Goal: Communication & Community: Ask a question

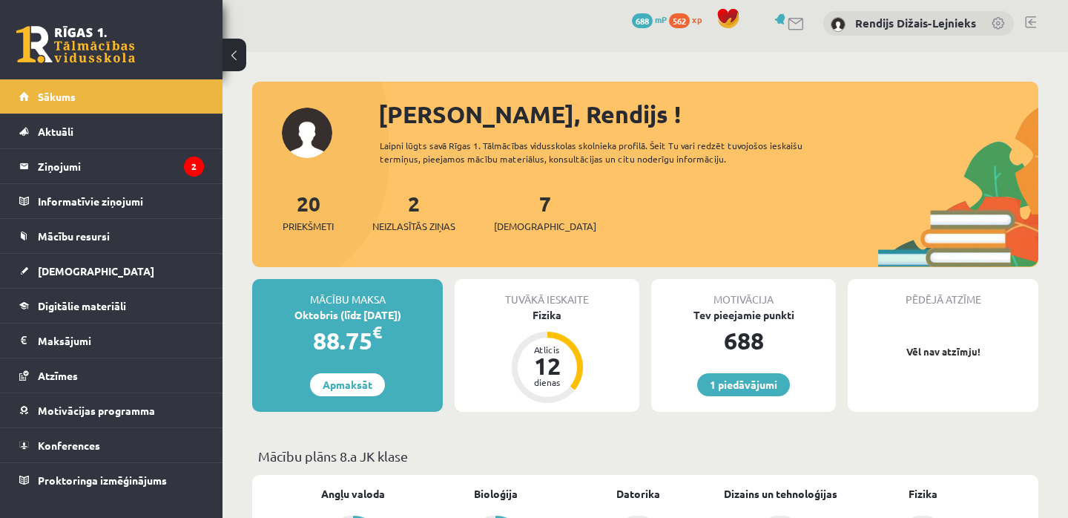
scroll to position [4, 0]
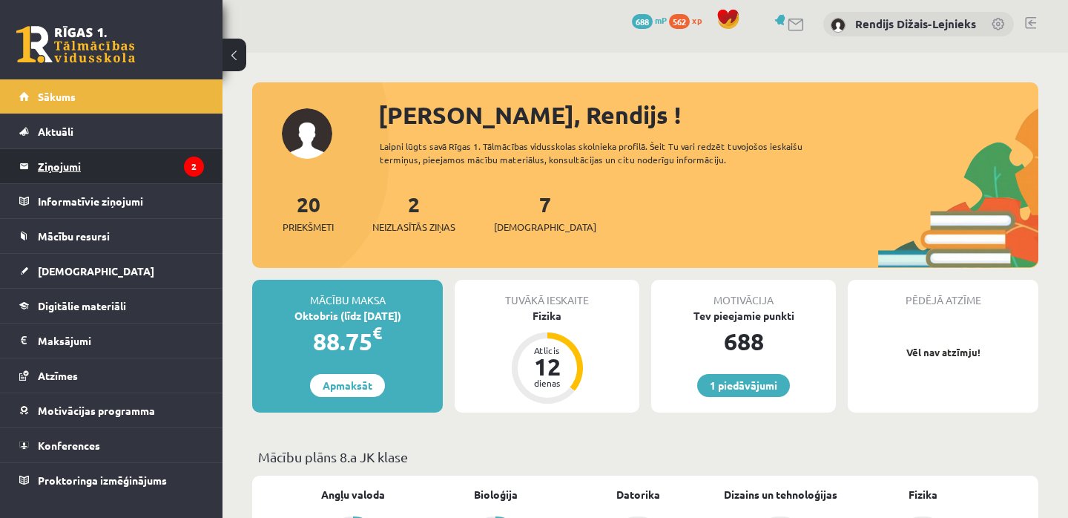
click at [62, 164] on legend "Ziņojumi 2" at bounding box center [121, 166] width 166 height 34
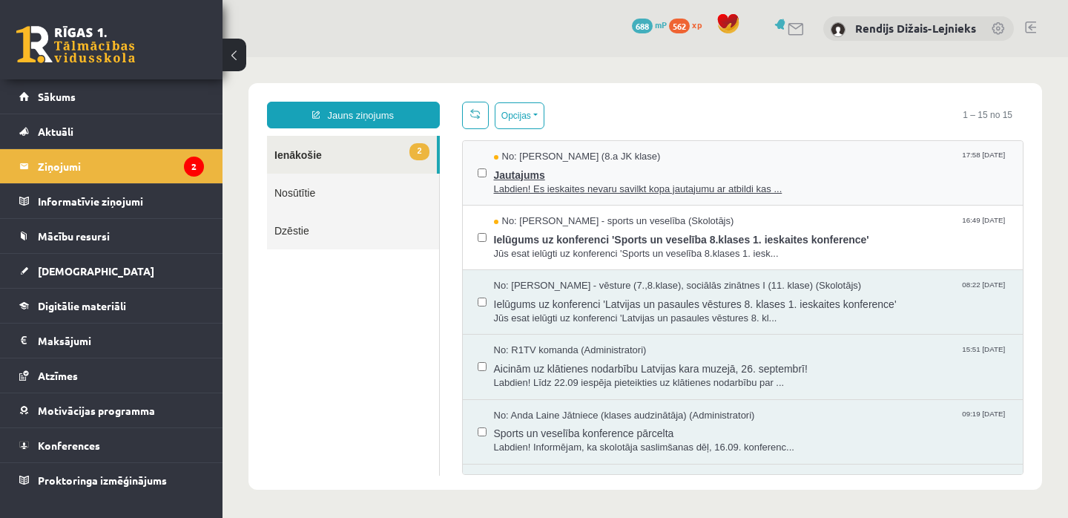
click at [608, 185] on span "Labdien! Es ieskaites nevaru savilkt kopa jautajumu ar atbildi kas ..." at bounding box center [751, 189] width 515 height 14
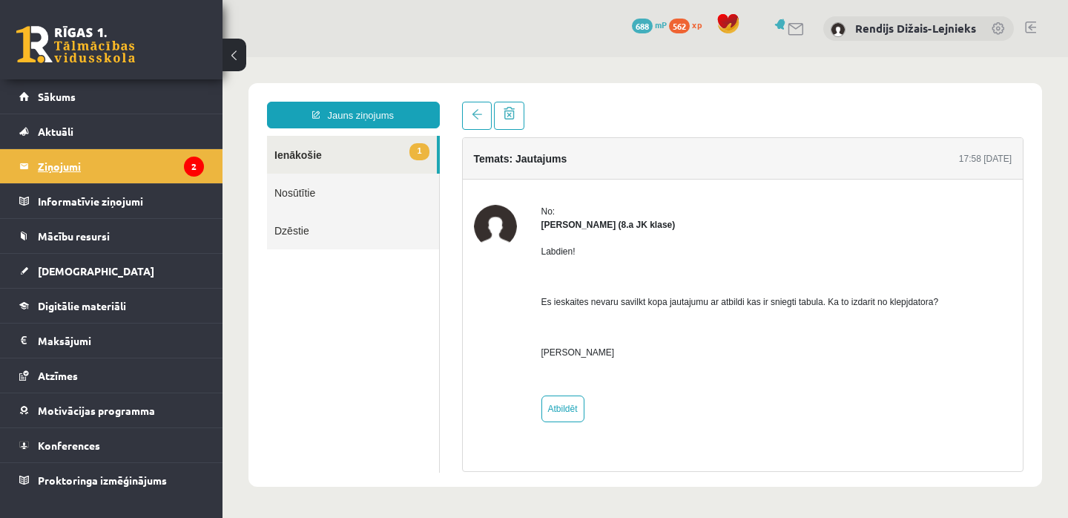
click at [64, 168] on legend "Ziņojumi 2" at bounding box center [121, 166] width 166 height 34
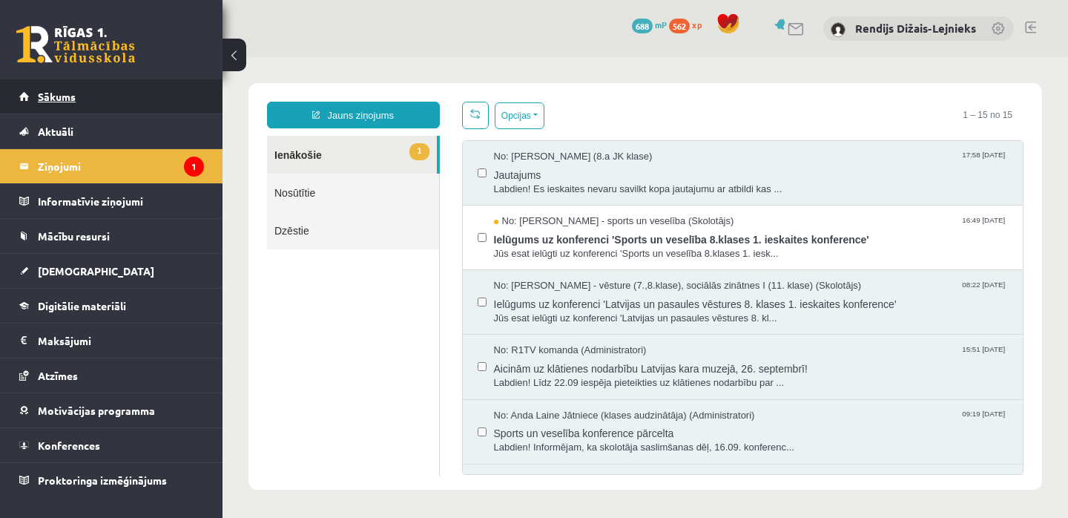
click at [59, 95] on span "Sākums" at bounding box center [57, 96] width 38 height 13
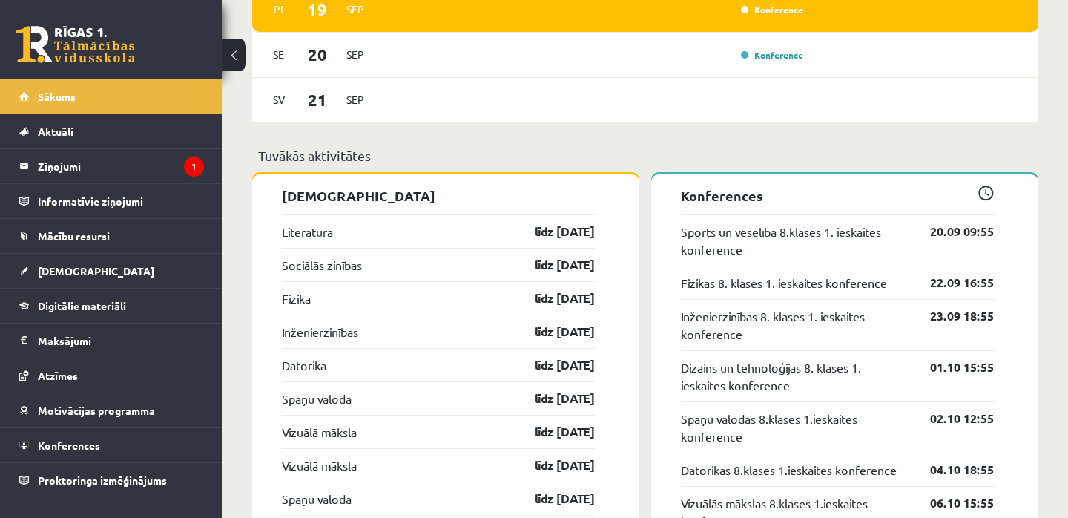
scroll to position [1332, 0]
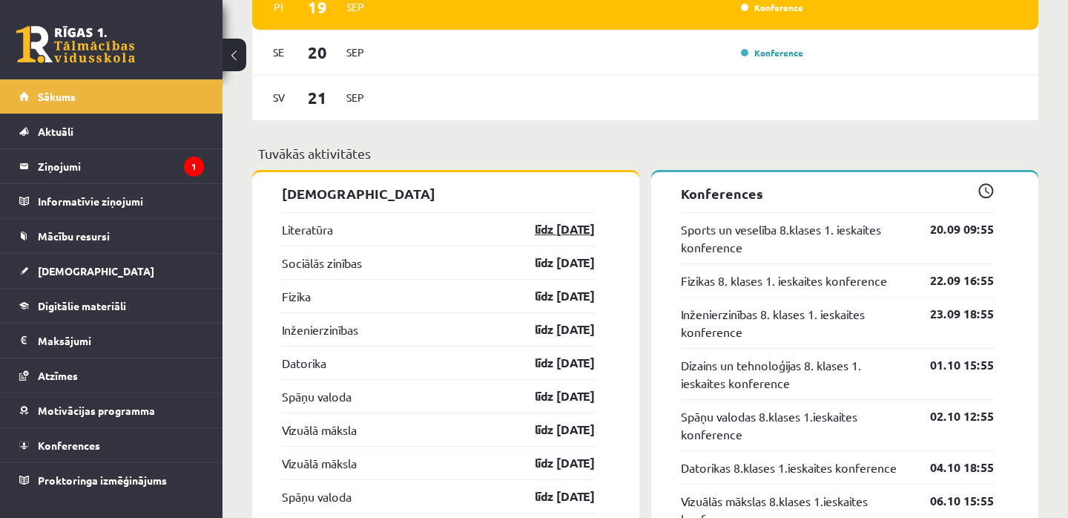
click at [557, 231] on link "līdz [DATE]" at bounding box center [552, 229] width 86 height 18
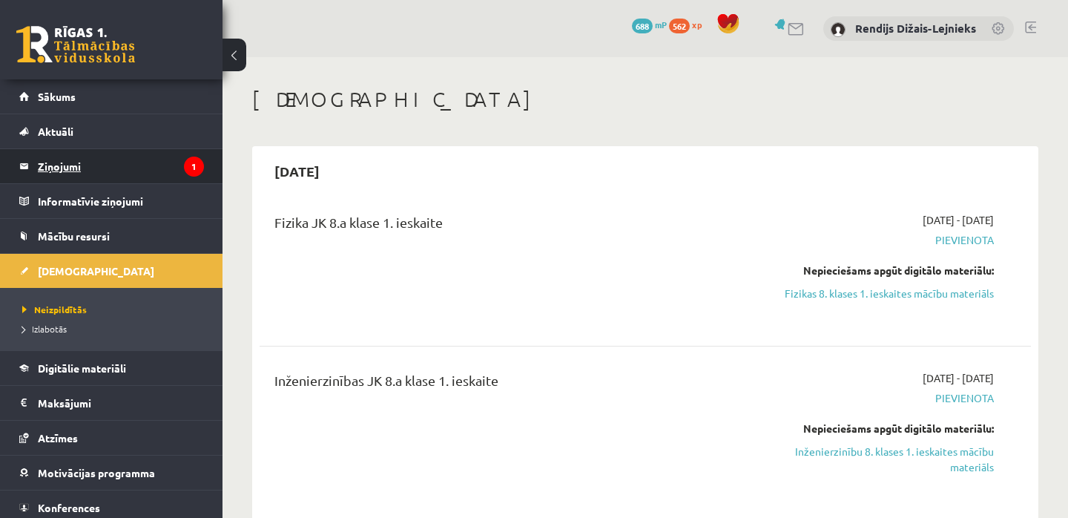
click at [47, 166] on legend "Ziņojumi 1" at bounding box center [121, 166] width 166 height 34
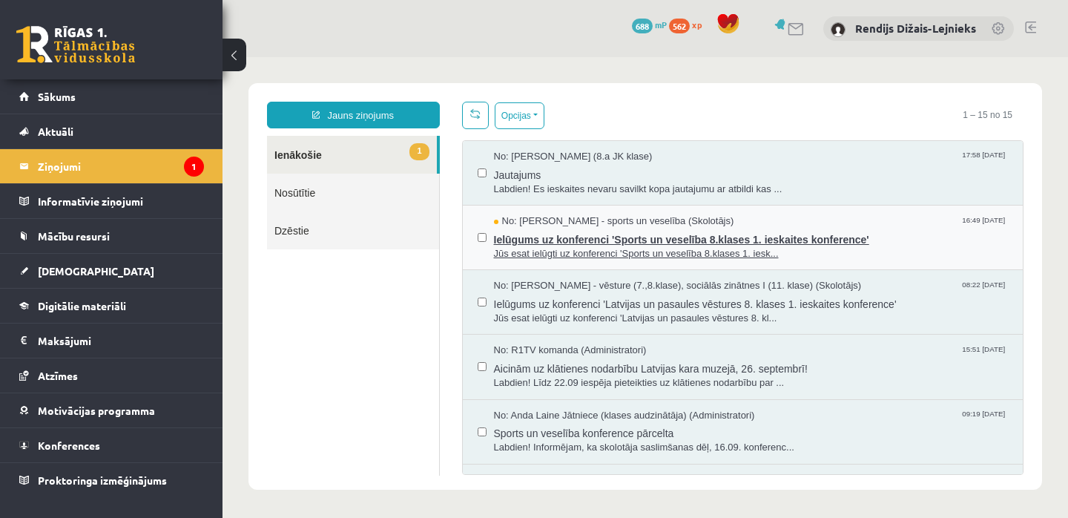
click at [520, 240] on span "Ielūgums uz konferenci 'Sports un veselība 8.klases 1. ieskaites konference'" at bounding box center [751, 237] width 515 height 19
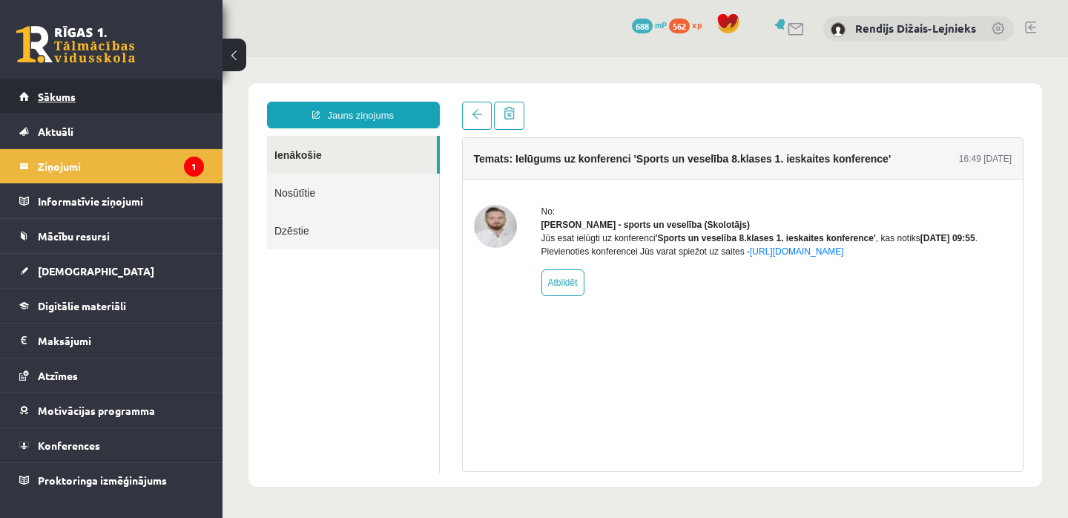
click at [52, 93] on span "Sākums" at bounding box center [57, 96] width 38 height 13
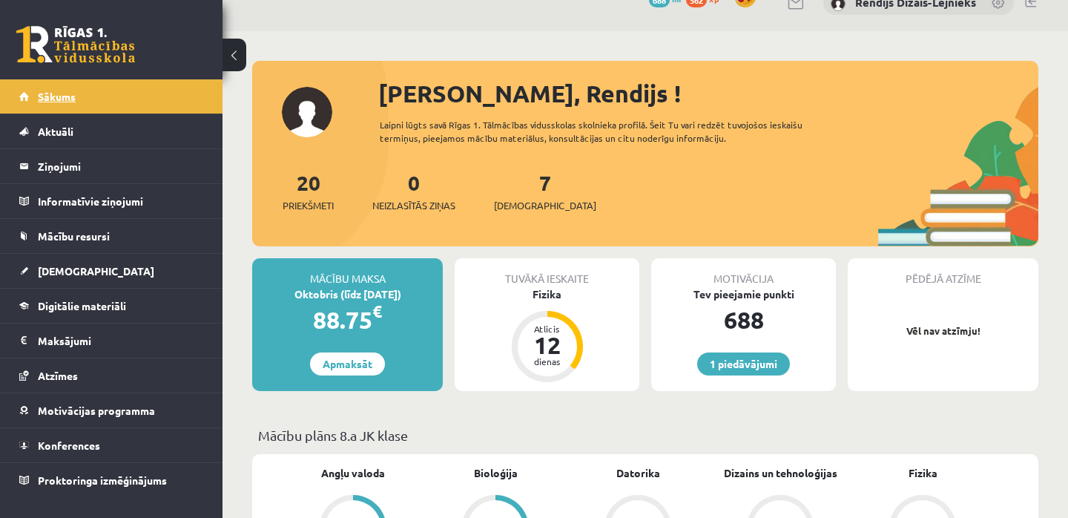
scroll to position [3, 0]
